Goal: Find specific page/section: Find specific page/section

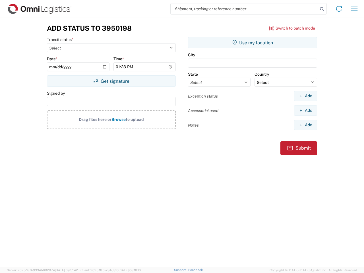
click at [244, 9] on input "search" at bounding box center [244, 8] width 147 height 11
click at [322, 9] on icon at bounding box center [322, 9] width 8 height 8
click at [339, 9] on icon at bounding box center [338, 8] width 9 height 9
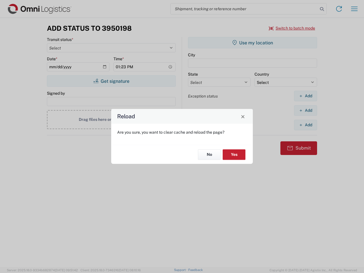
click at [354, 9] on div "Reload Are you sure, you want to clear cache and reload the page? No Yes" at bounding box center [182, 136] width 364 height 273
click at [292, 28] on div "Reload Are you sure, you want to clear cache and reload the page? No Yes" at bounding box center [182, 136] width 364 height 273
click at [111, 81] on div "Reload Are you sure, you want to clear cache and reload the page? No Yes" at bounding box center [182, 136] width 364 height 273
click at [252, 43] on div "Reload Are you sure, you want to clear cache and reload the page? No Yes" at bounding box center [182, 136] width 364 height 273
click at [305, 96] on div "Reload Are you sure, you want to clear cache and reload the page? No Yes" at bounding box center [182, 136] width 364 height 273
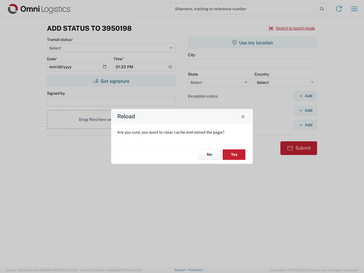
click at [305, 110] on div "Reload Are you sure, you want to clear cache and reload the page? No Yes" at bounding box center [182, 136] width 364 height 273
click at [305, 125] on div "Reload Are you sure, you want to clear cache and reload the page? No Yes" at bounding box center [182, 136] width 364 height 273
